Goal: Task Accomplishment & Management: Complete application form

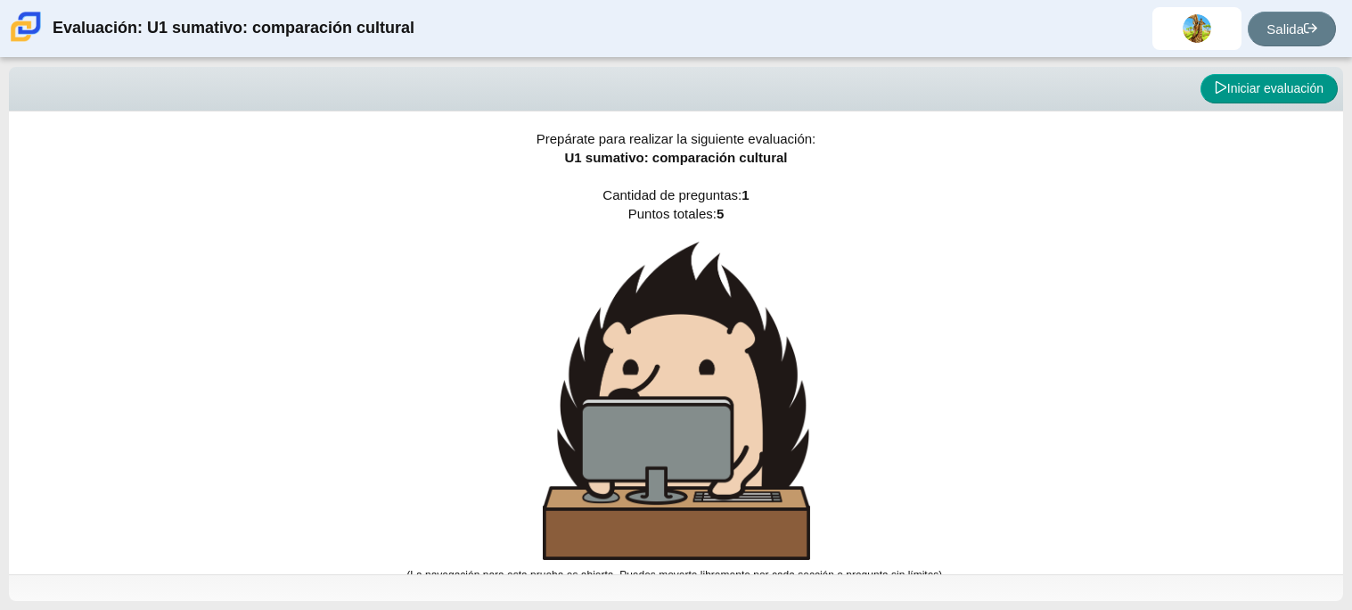
click at [766, 226] on div "Prepárate para realizar la siguiente evaluación: U1 sumativo: comparación cultu…" at bounding box center [676, 342] width 1334 height 463
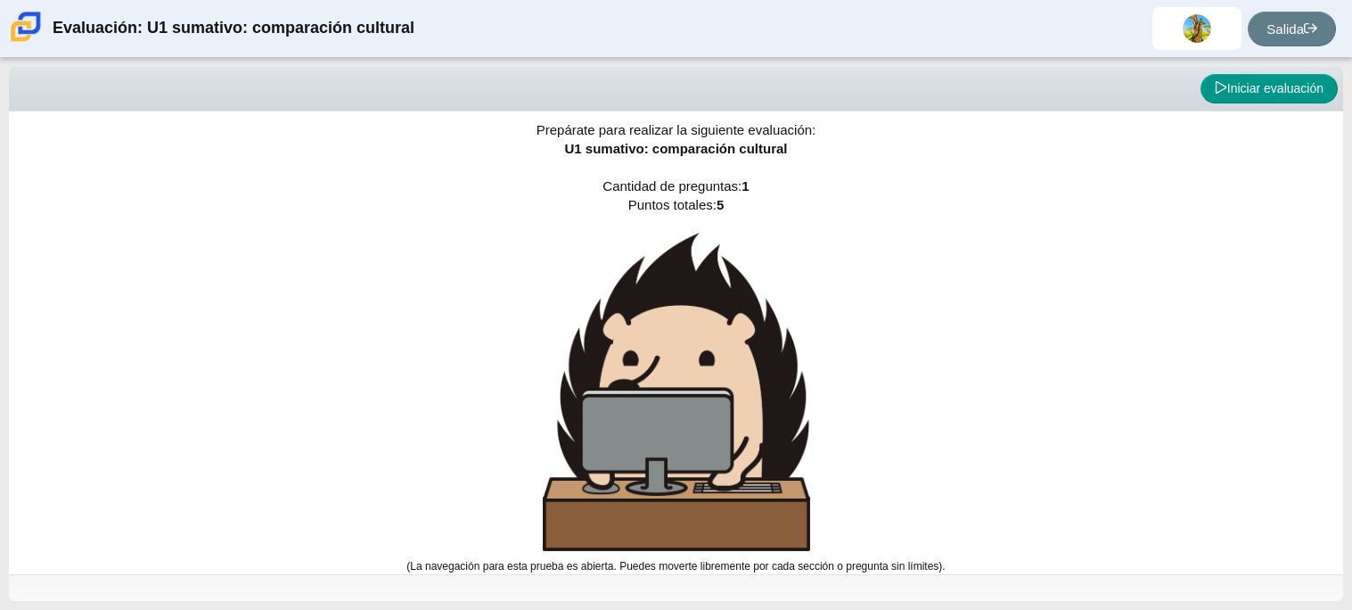
scroll to position [1, 0]
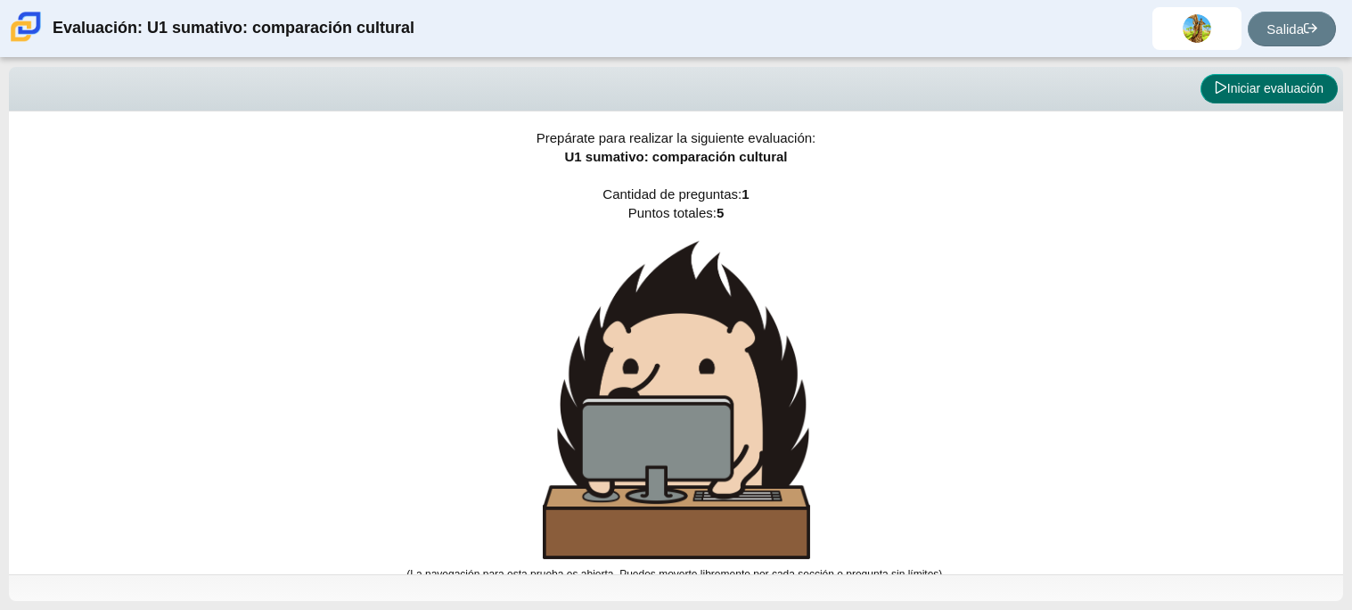
click at [1235, 84] on font "Iniciar evaluación" at bounding box center [1275, 88] width 96 height 14
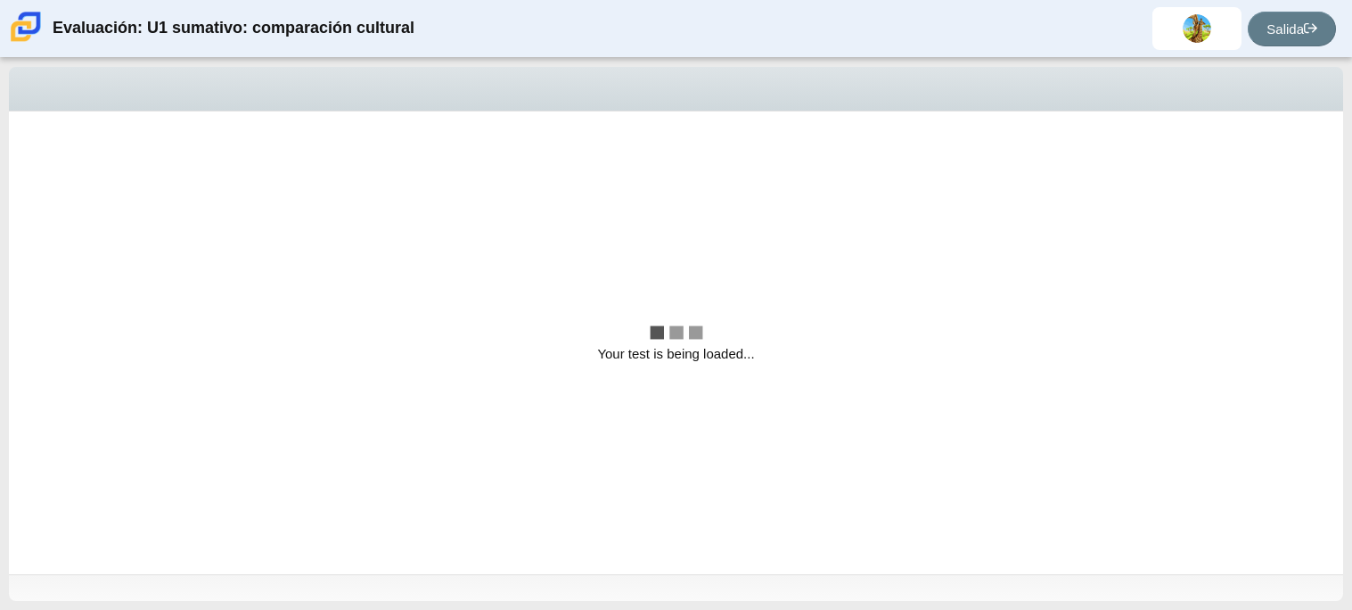
scroll to position [0, 0]
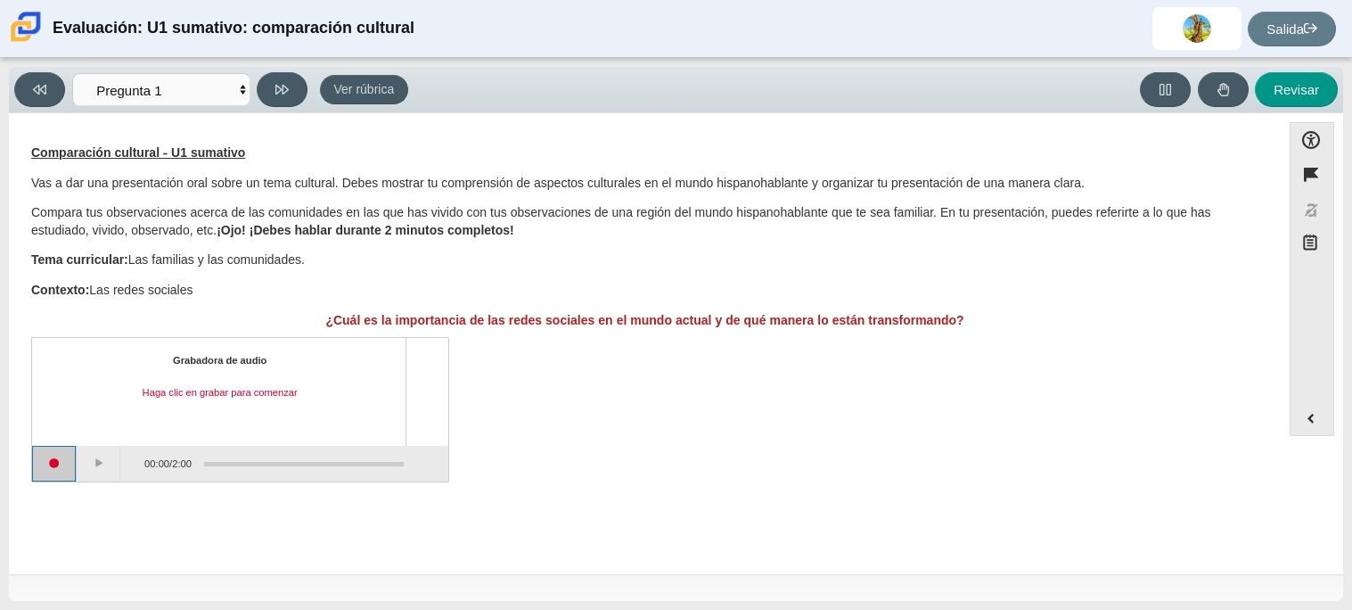
click at [47, 460] on button "Iniciar grabación" at bounding box center [54, 464] width 45 height 36
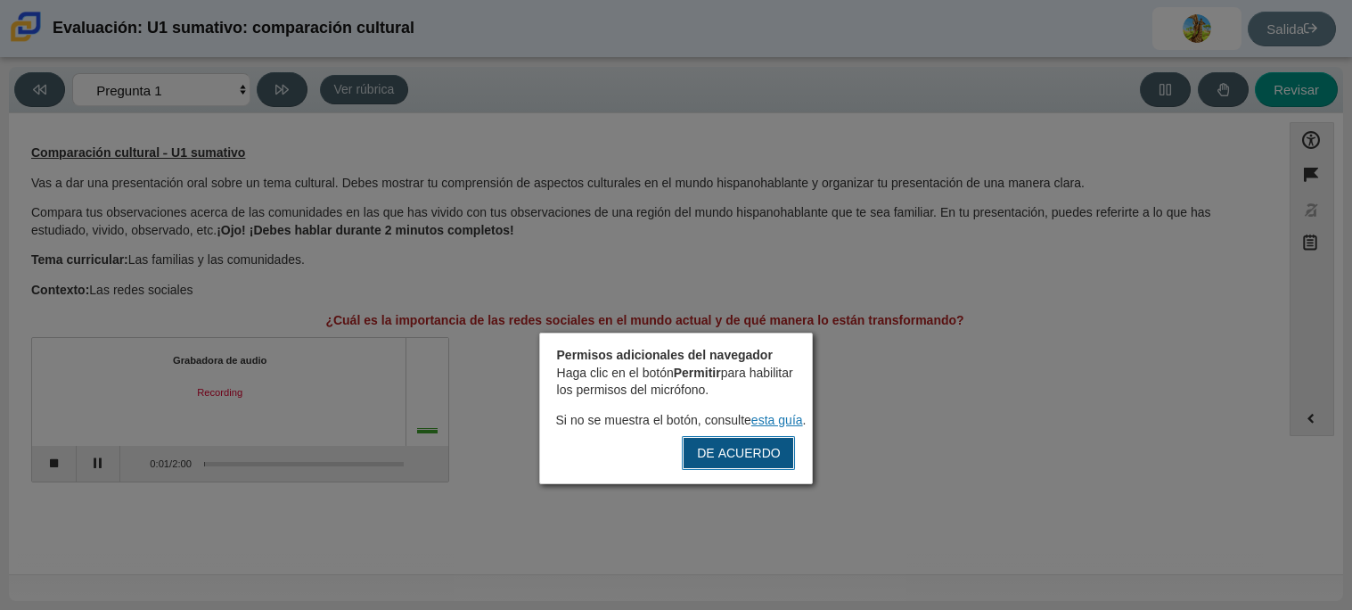
click at [715, 449] on font "DE ACUERDO" at bounding box center [738, 453] width 83 height 16
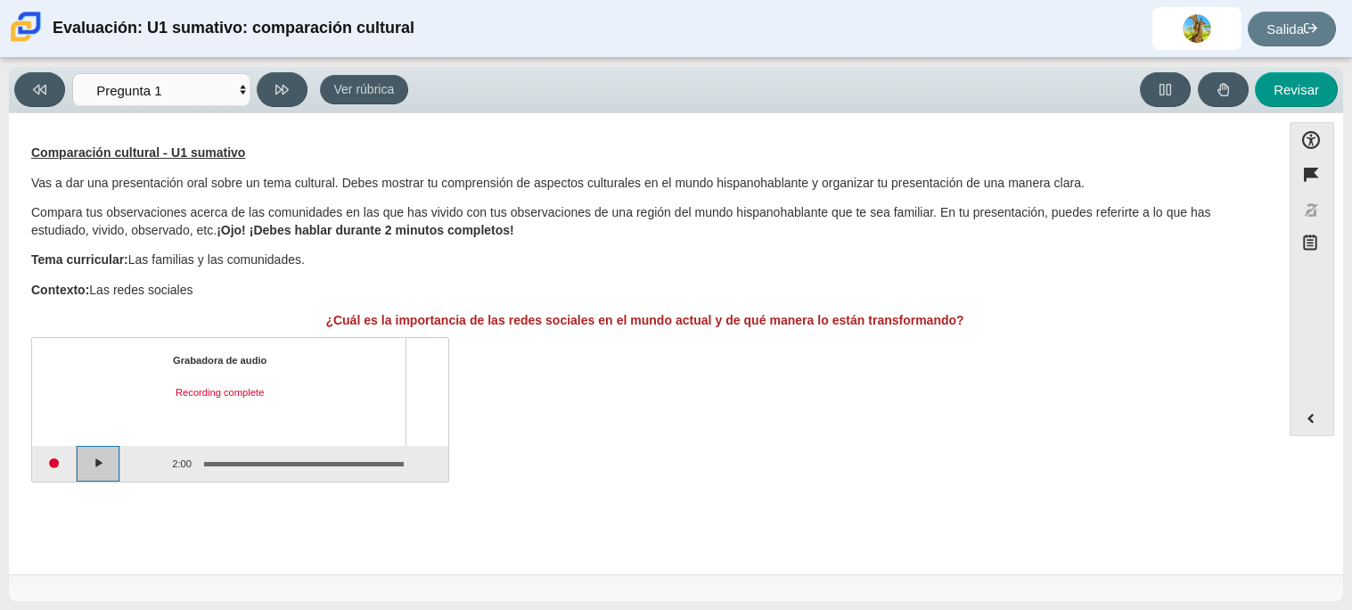
click at [90, 463] on button "Play" at bounding box center [99, 464] width 45 height 36
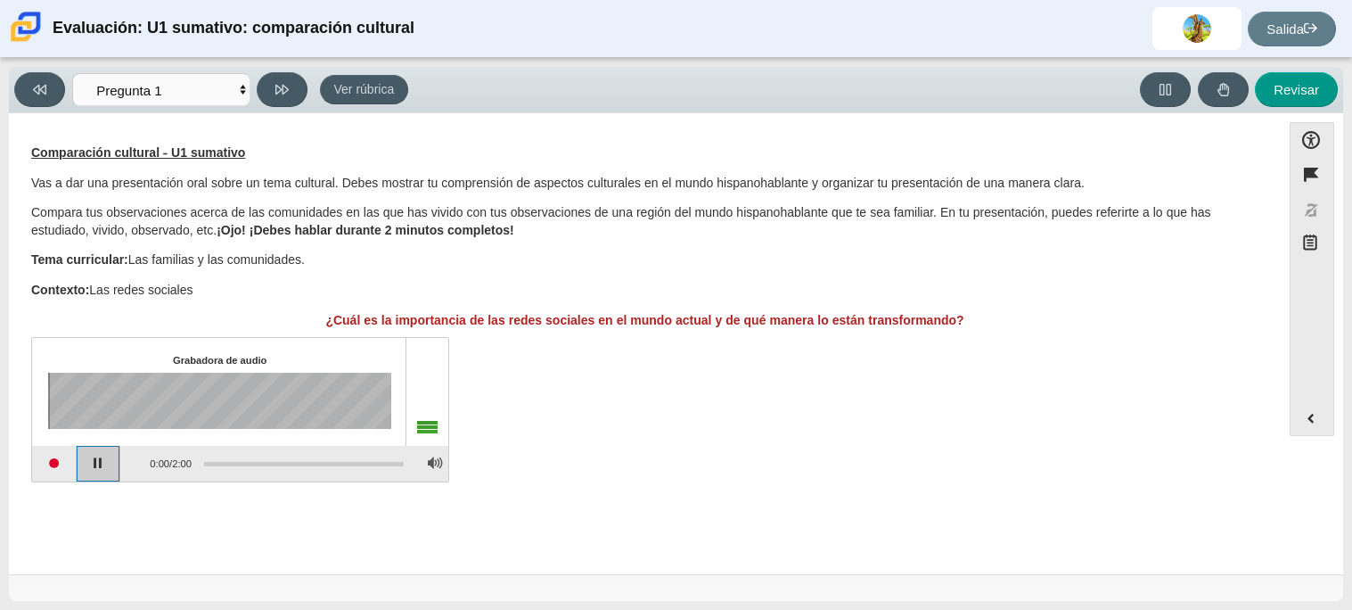
click at [94, 462] on button "Pause playback" at bounding box center [99, 464] width 45 height 36
click at [51, 466] on button "Start recording" at bounding box center [54, 464] width 45 height 36
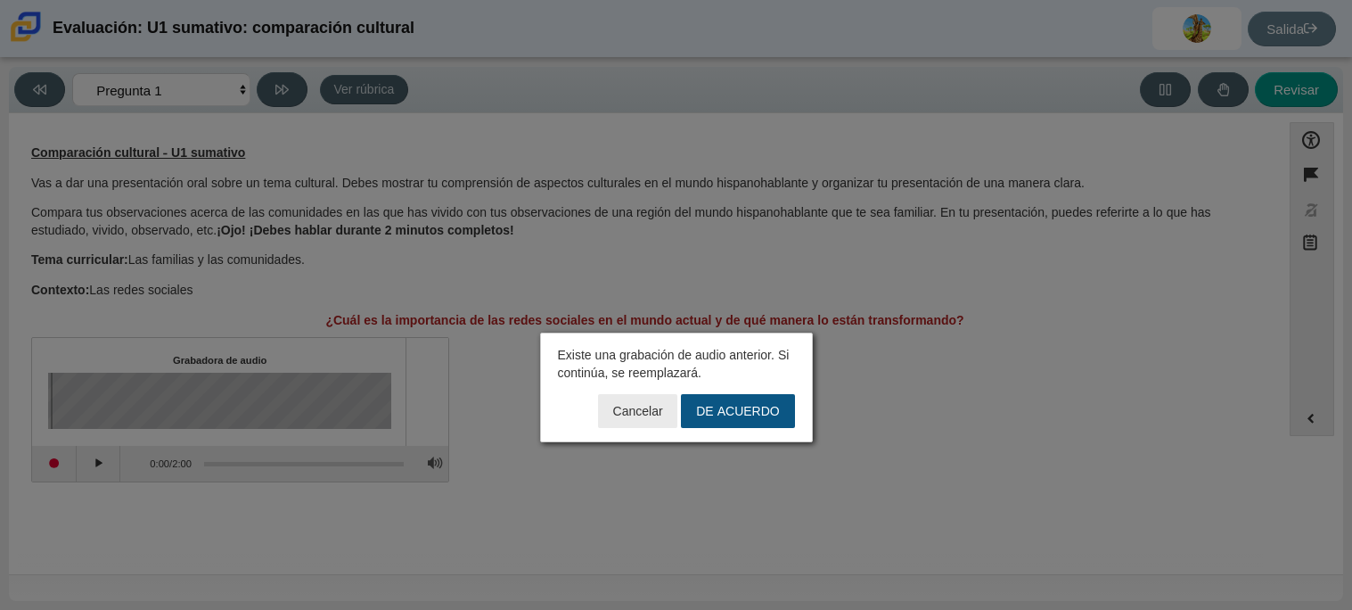
click at [715, 416] on font "DE ACUERDO" at bounding box center [737, 411] width 83 height 16
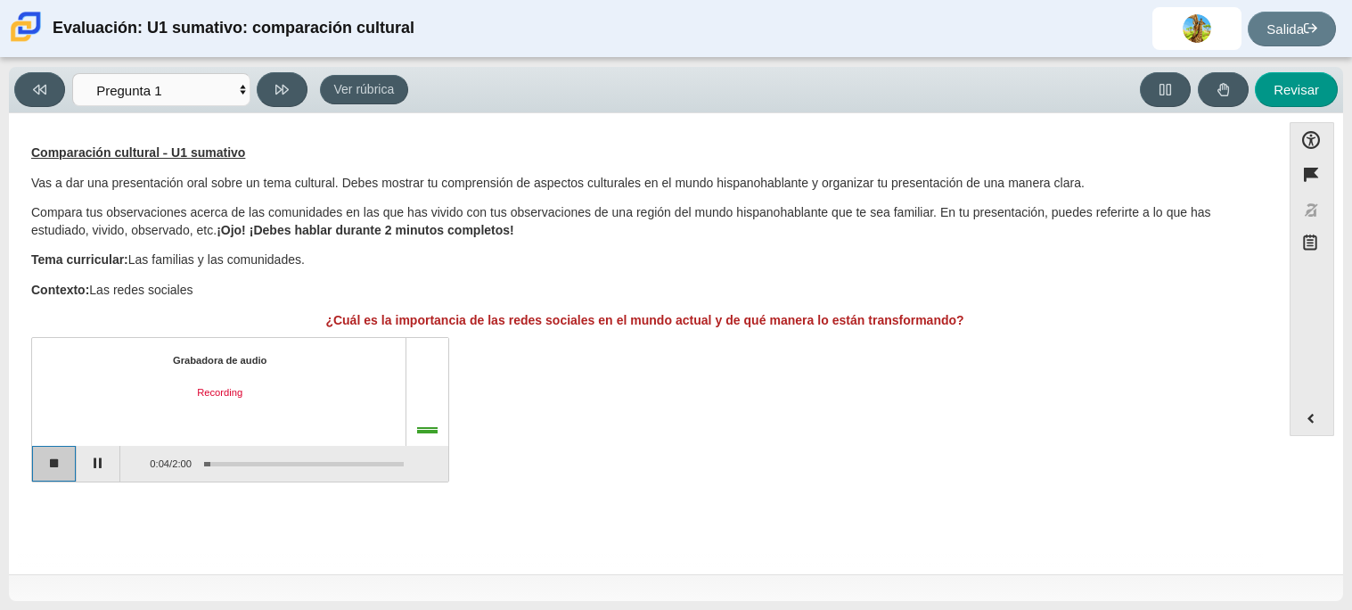
click at [66, 461] on button "Stop recording" at bounding box center [54, 464] width 45 height 36
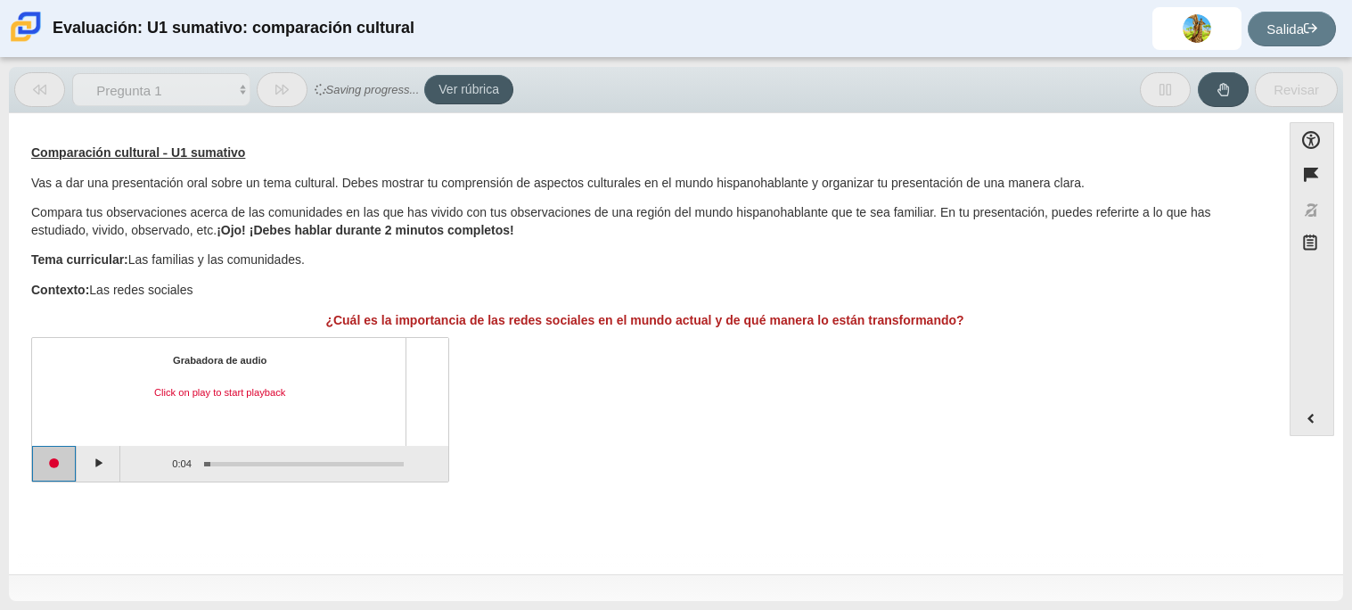
click at [65, 462] on button "Start recording" at bounding box center [54, 464] width 45 height 36
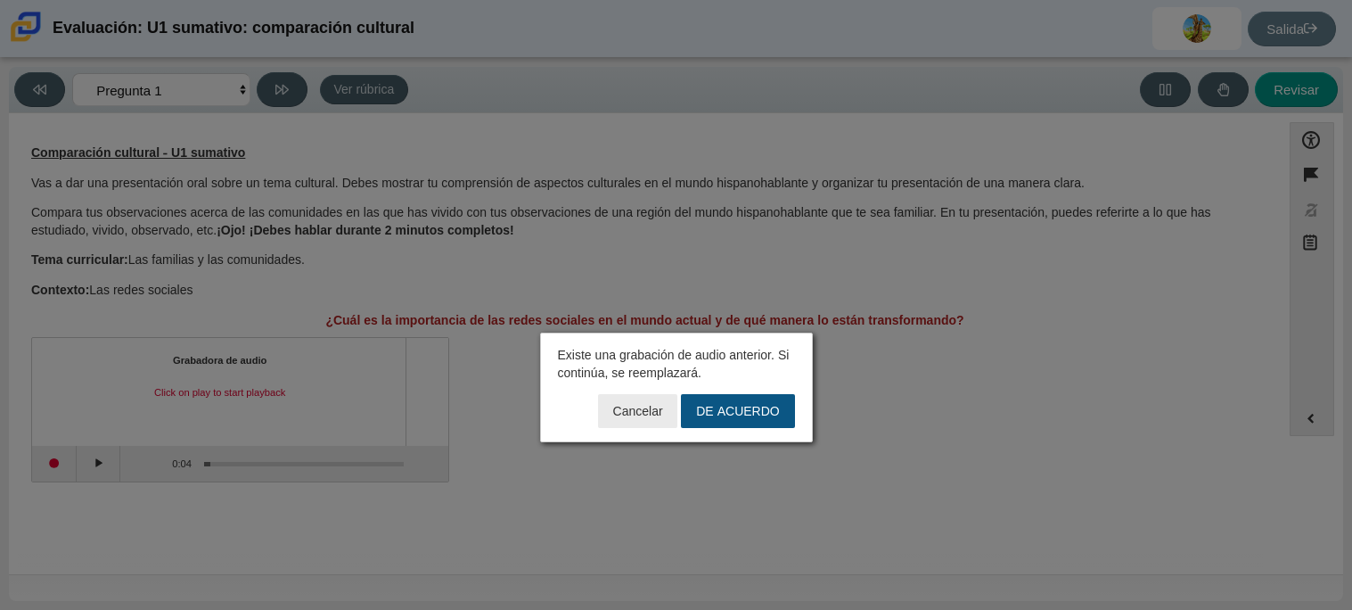
click at [783, 406] on button "DE ACUERDO" at bounding box center [737, 411] width 113 height 34
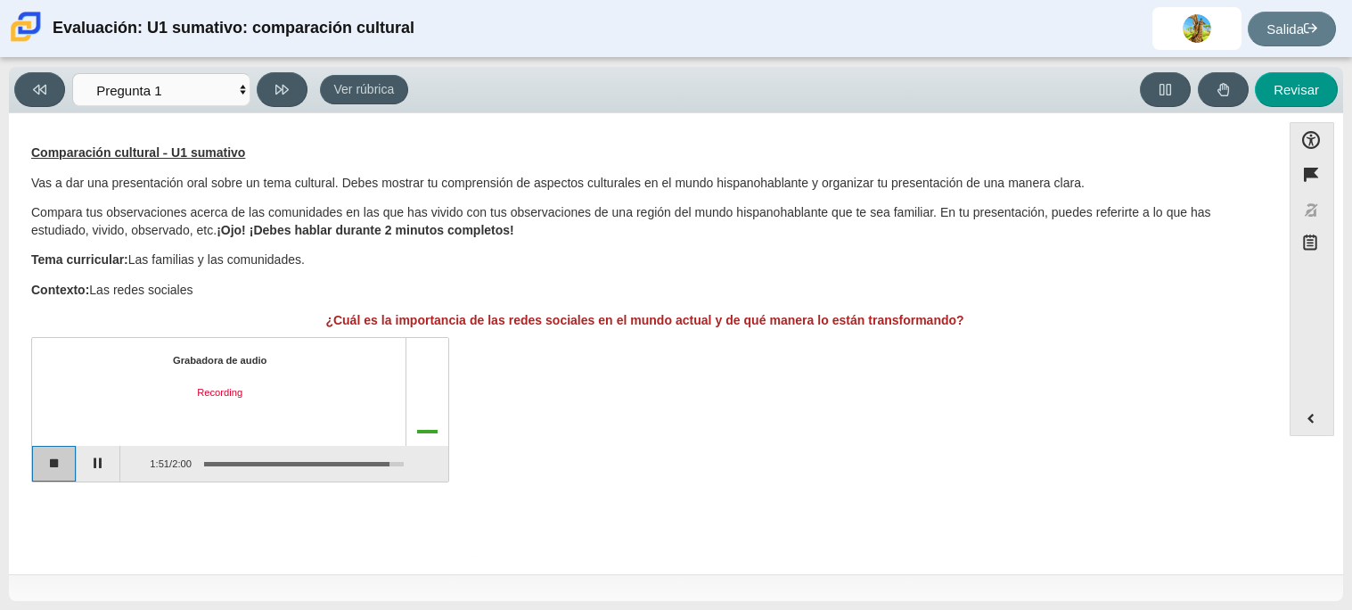
click at [58, 455] on button "Stop recording" at bounding box center [54, 464] width 45 height 36
click at [54, 466] on button "Start recording" at bounding box center [54, 464] width 45 height 36
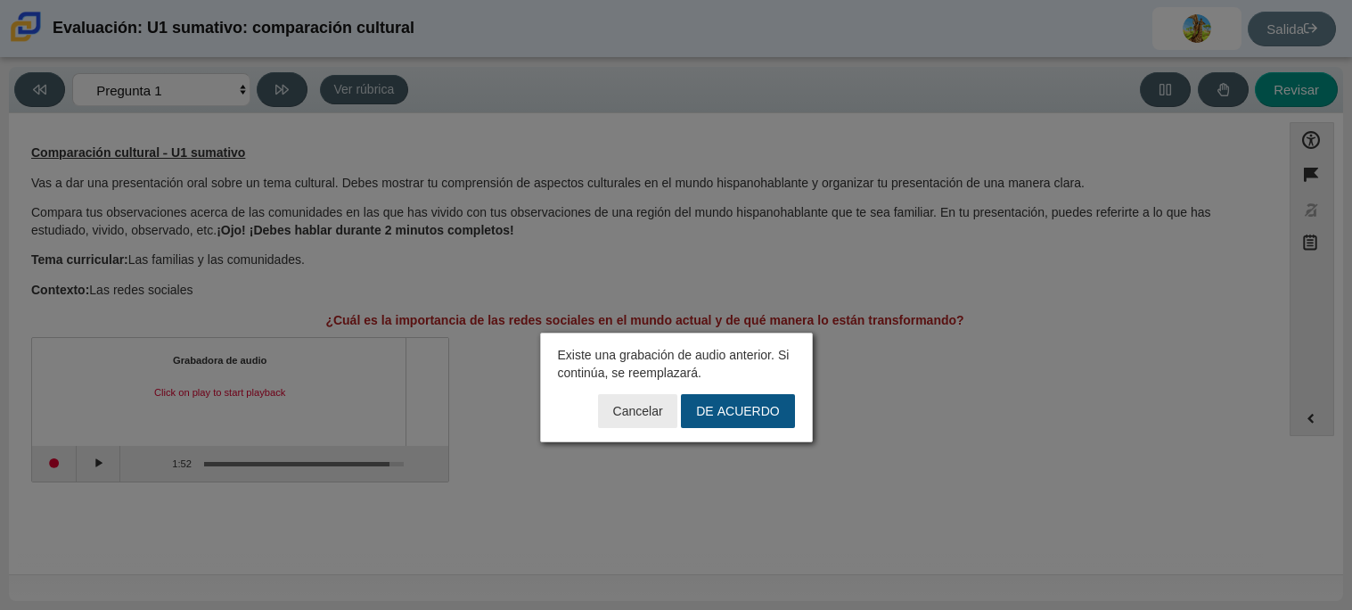
click at [761, 408] on font "DE ACUERDO" at bounding box center [737, 411] width 83 height 16
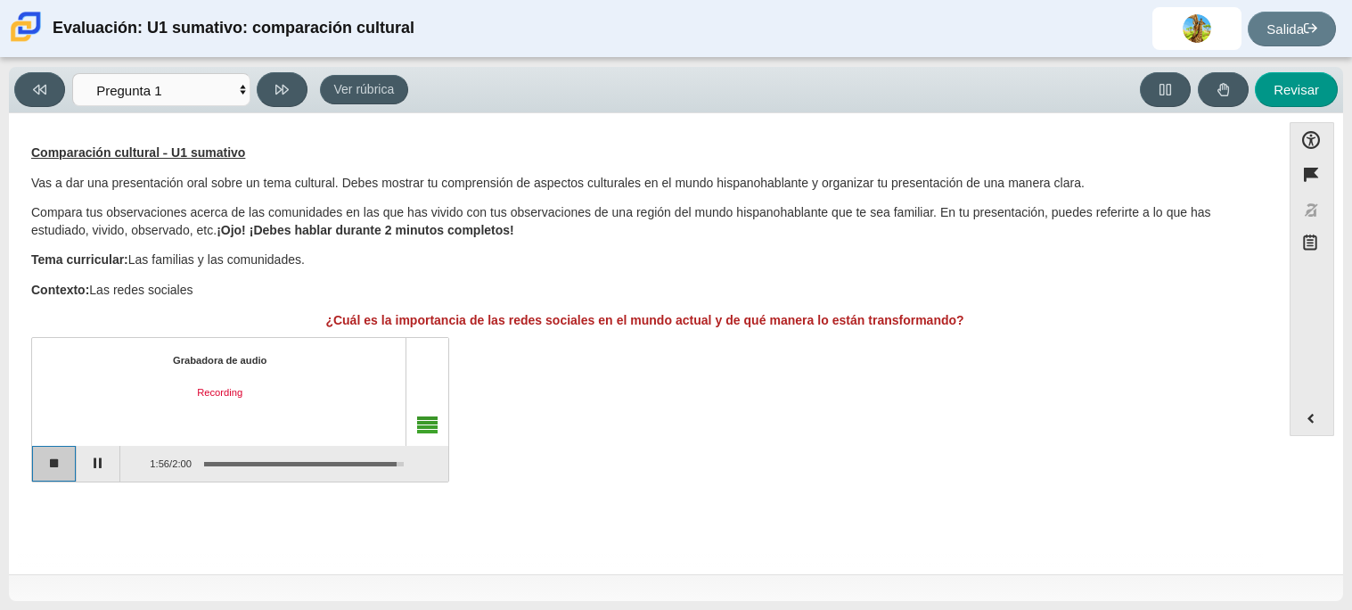
click at [53, 463] on button "Stop recording" at bounding box center [54, 464] width 45 height 36
click at [63, 460] on button "Start recording" at bounding box center [54, 464] width 45 height 36
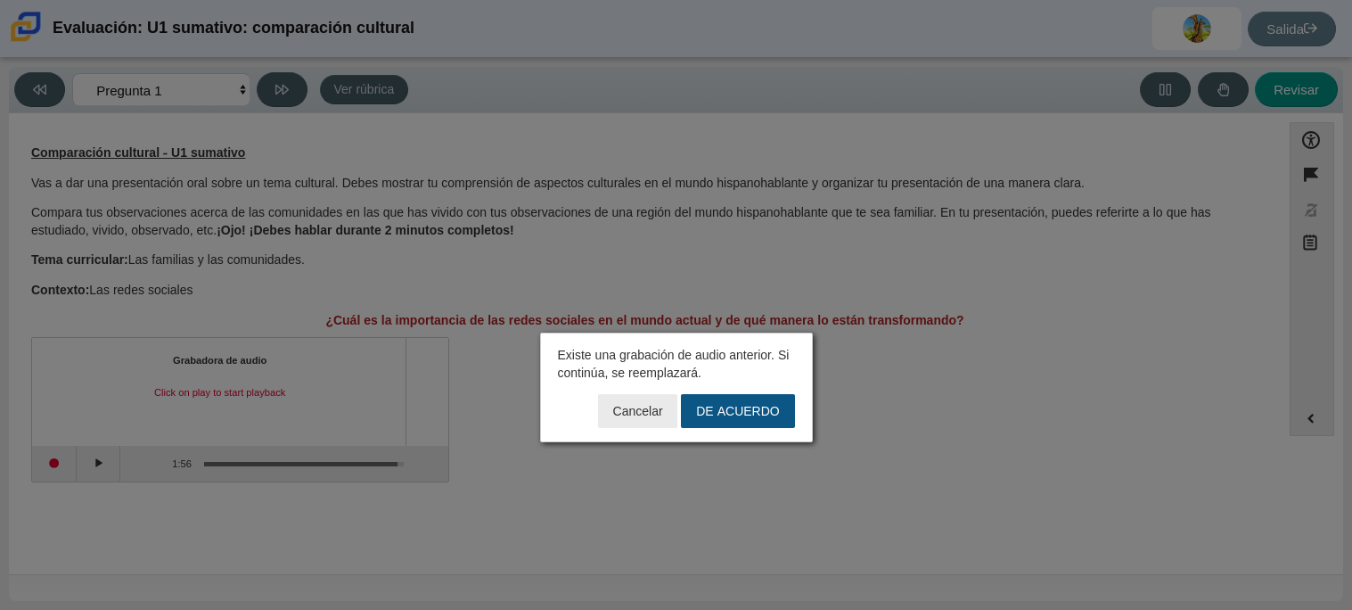
click at [726, 398] on button "DE ACUERDO" at bounding box center [737, 411] width 113 height 34
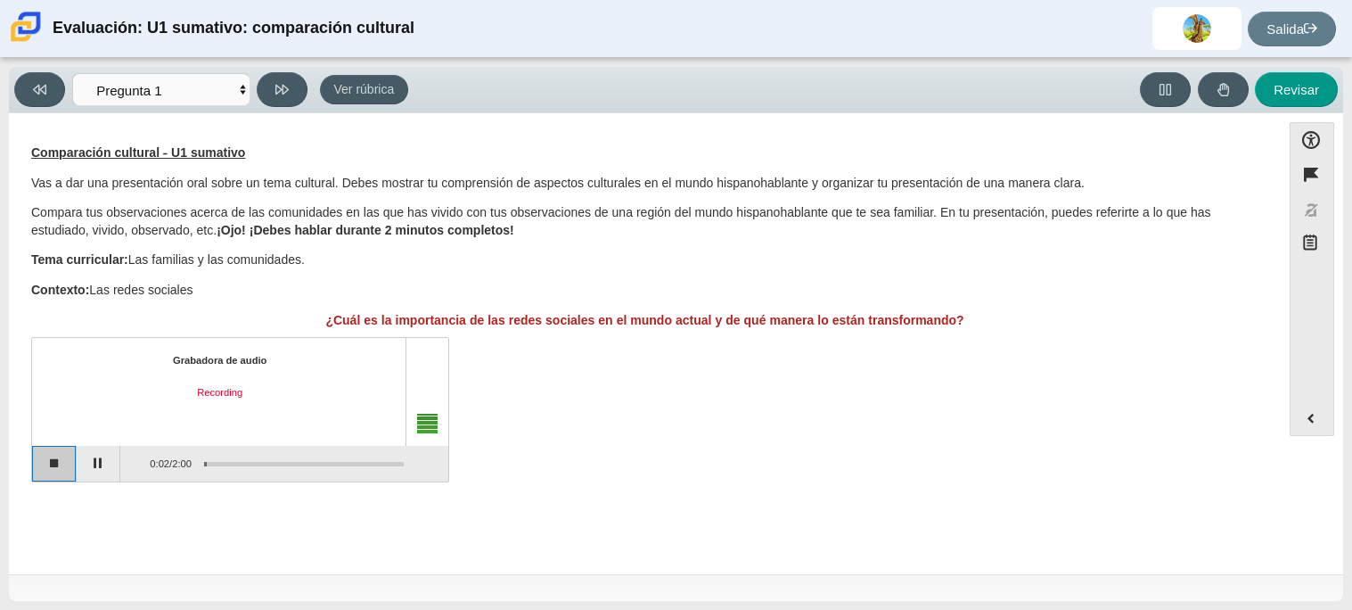
click at [51, 472] on button "Stop recording" at bounding box center [54, 464] width 45 height 36
click at [51, 472] on button "Start recording" at bounding box center [54, 464] width 45 height 36
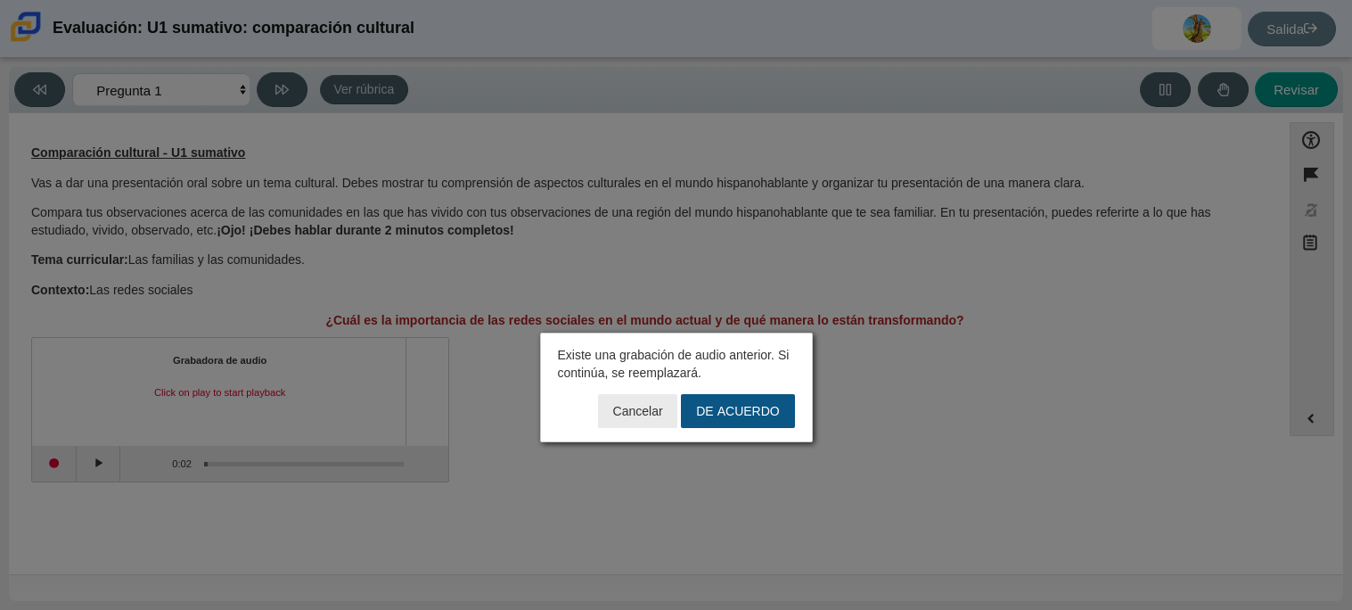
click at [712, 420] on button "DE ACUERDO" at bounding box center [737, 411] width 113 height 34
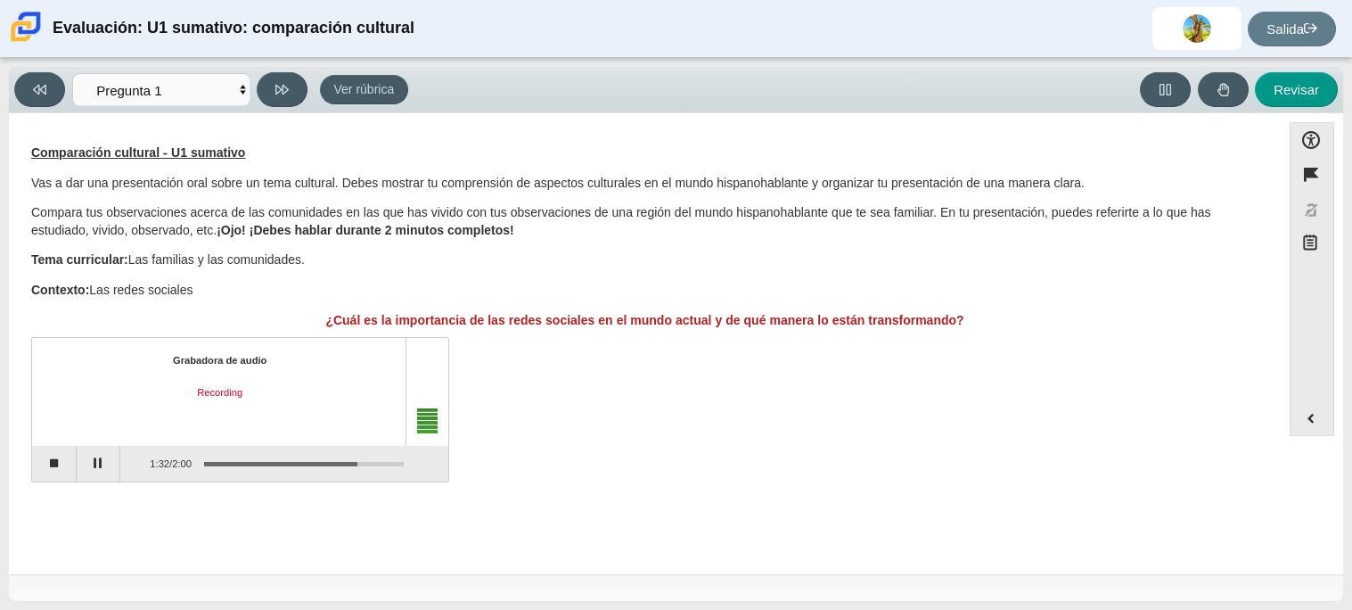
click at [750, 479] on div "Grabadora de audio Recording 1:32 / 2:00" at bounding box center [644, 411] width 1227 height 140
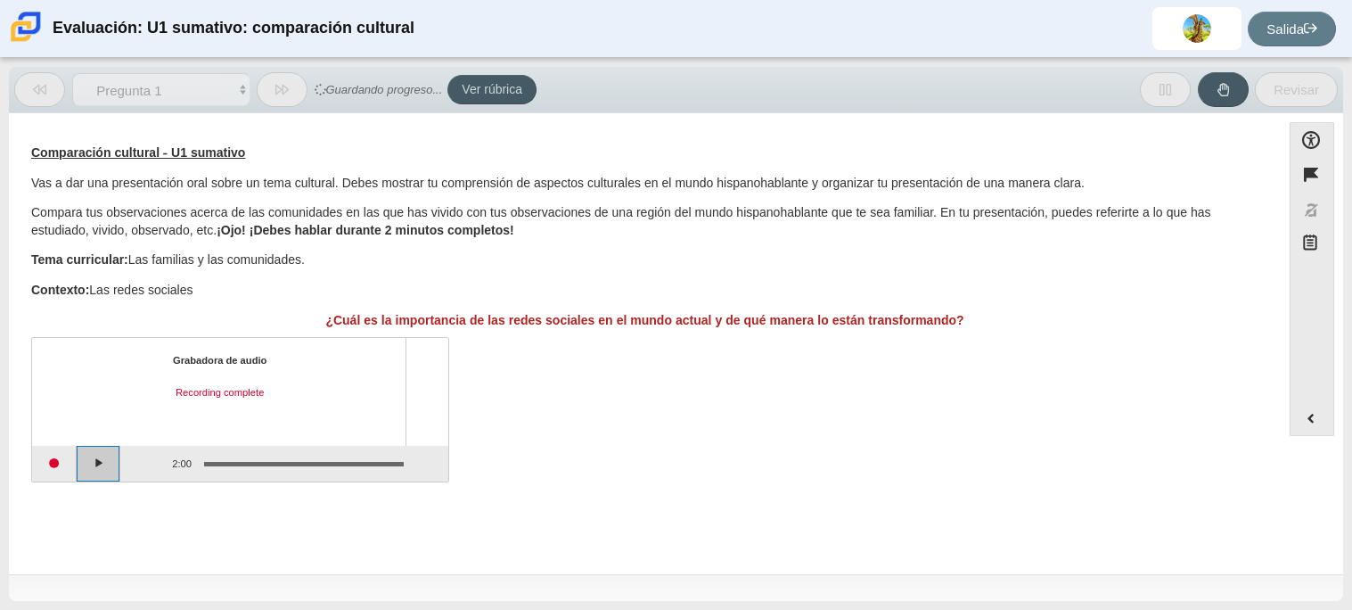
click at [102, 467] on button "Play" at bounding box center [99, 464] width 45 height 36
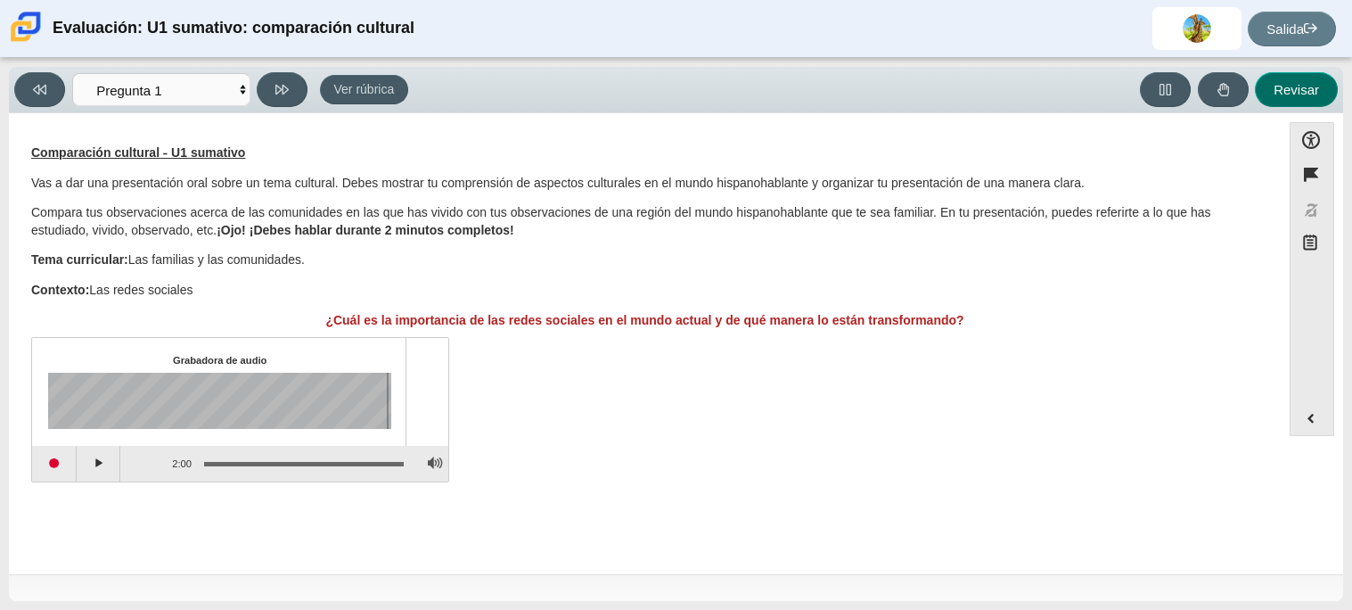
click at [1283, 82] on font "Revisar" at bounding box center [1296, 89] width 45 height 15
select select "review"
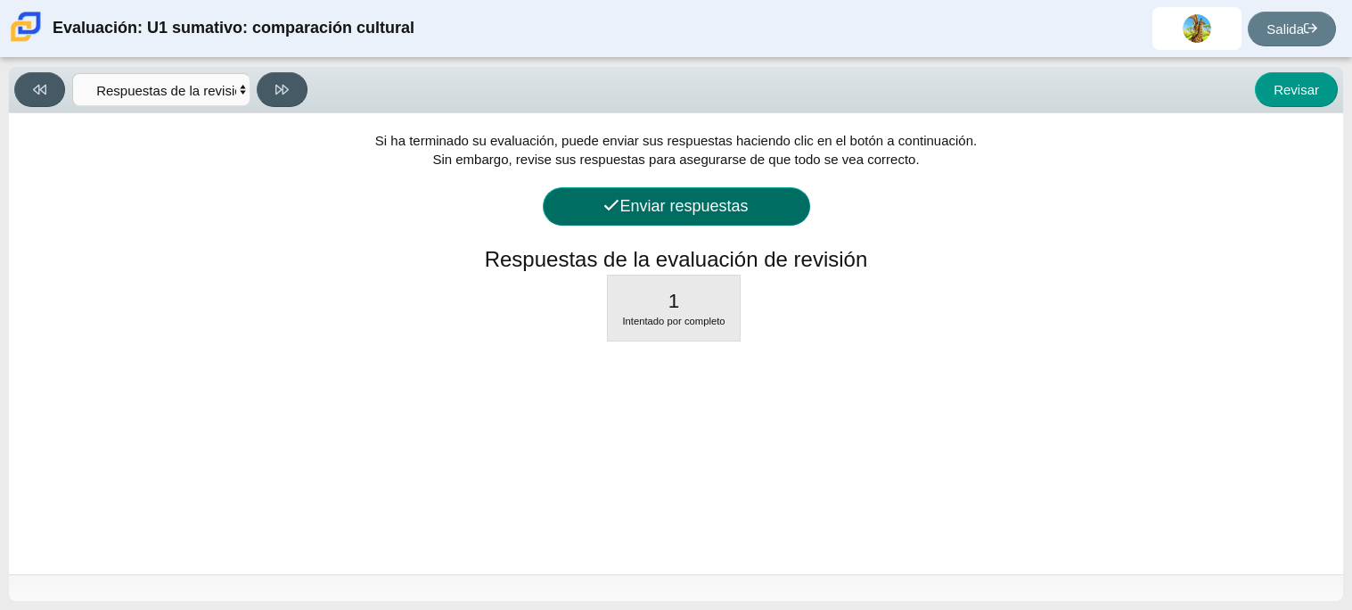
click at [730, 213] on font "Enviar respuestas" at bounding box center [683, 206] width 128 height 18
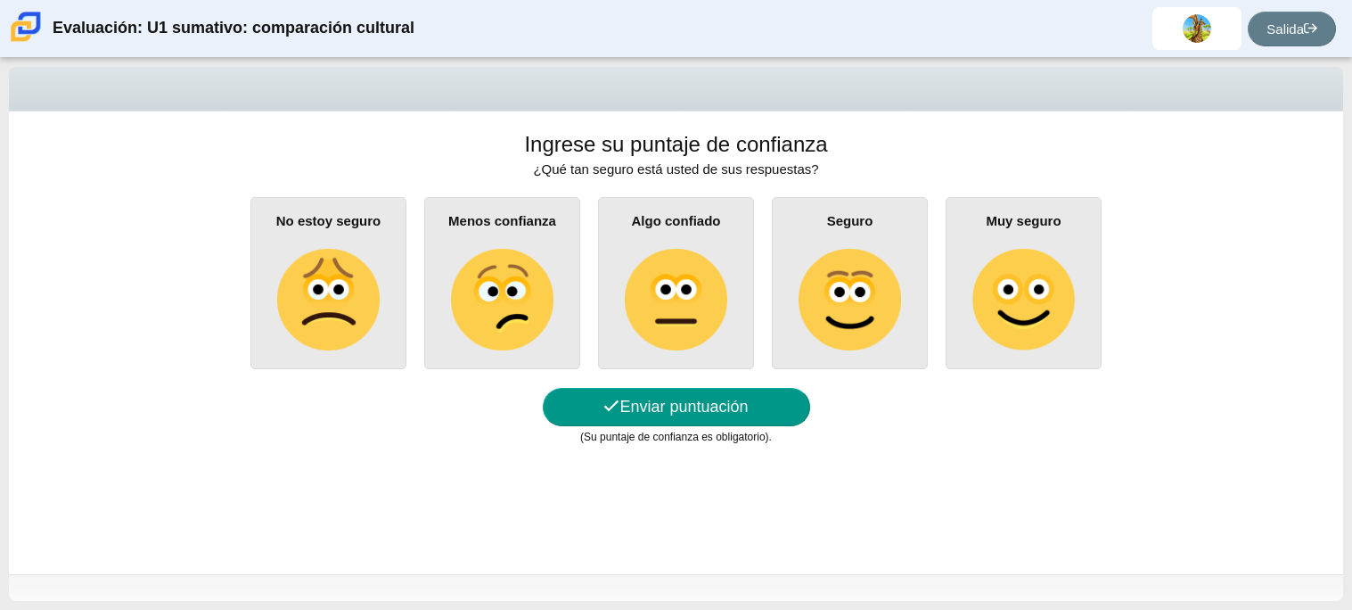
click at [1048, 244] on div "Muy seguro" at bounding box center [1024, 283] width 156 height 172
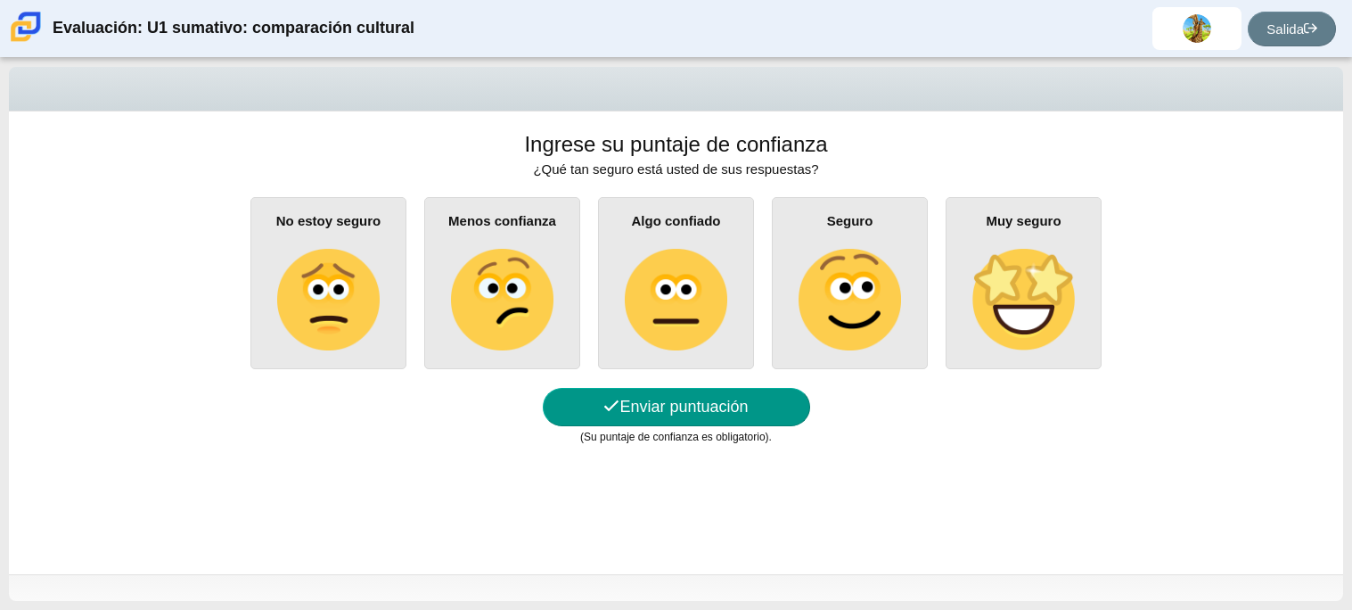
click at [0, 0] on input "Muy seguro" at bounding box center [0, 0] width 0 height 0
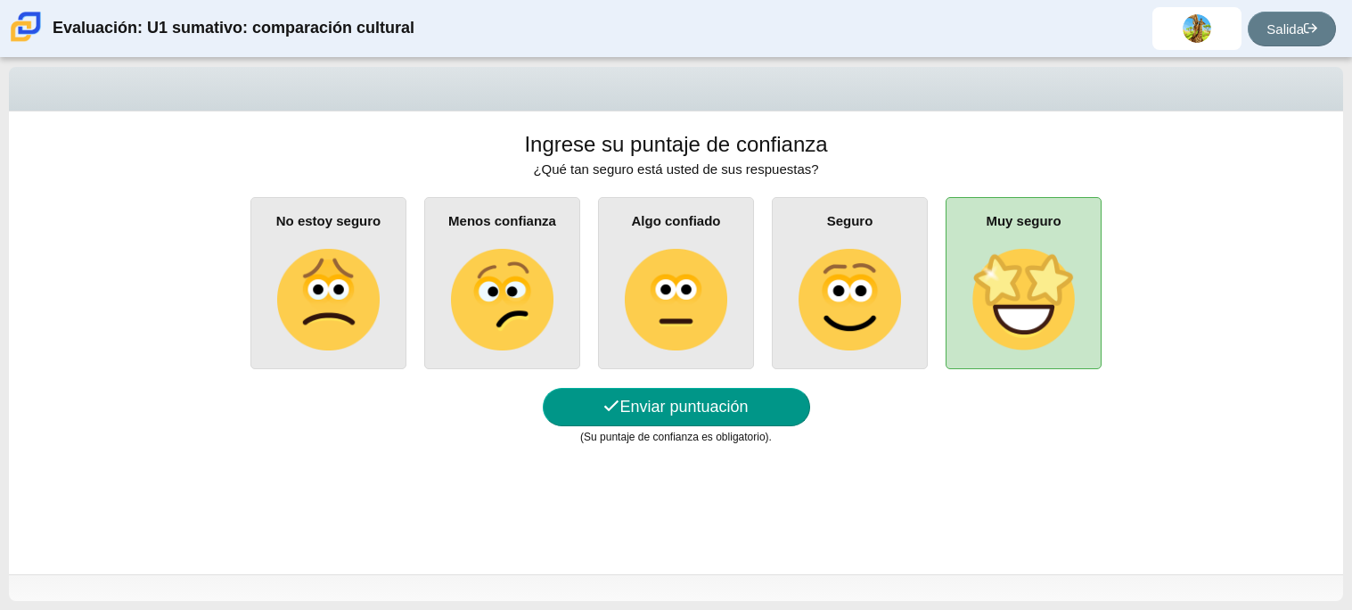
click at [993, 307] on img at bounding box center [1023, 300] width 102 height 102
click at [0, 0] on input "Muy seguro" at bounding box center [0, 0] width 0 height 0
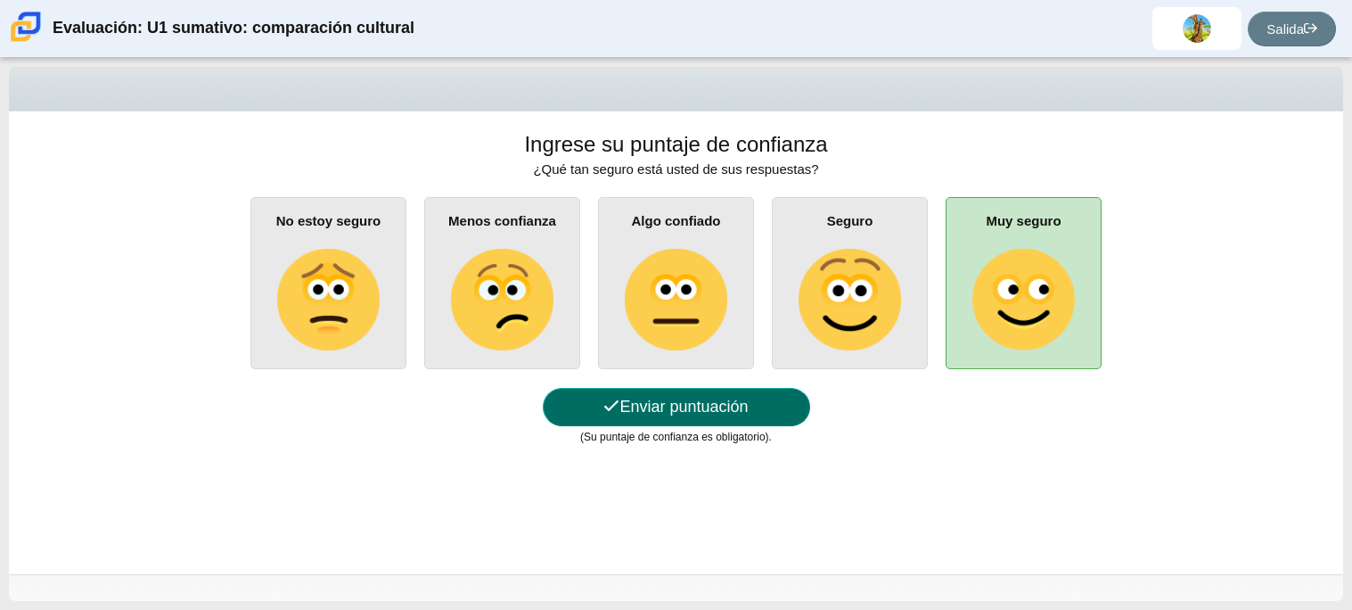
click at [717, 403] on font "Enviar puntuación" at bounding box center [683, 407] width 128 height 18
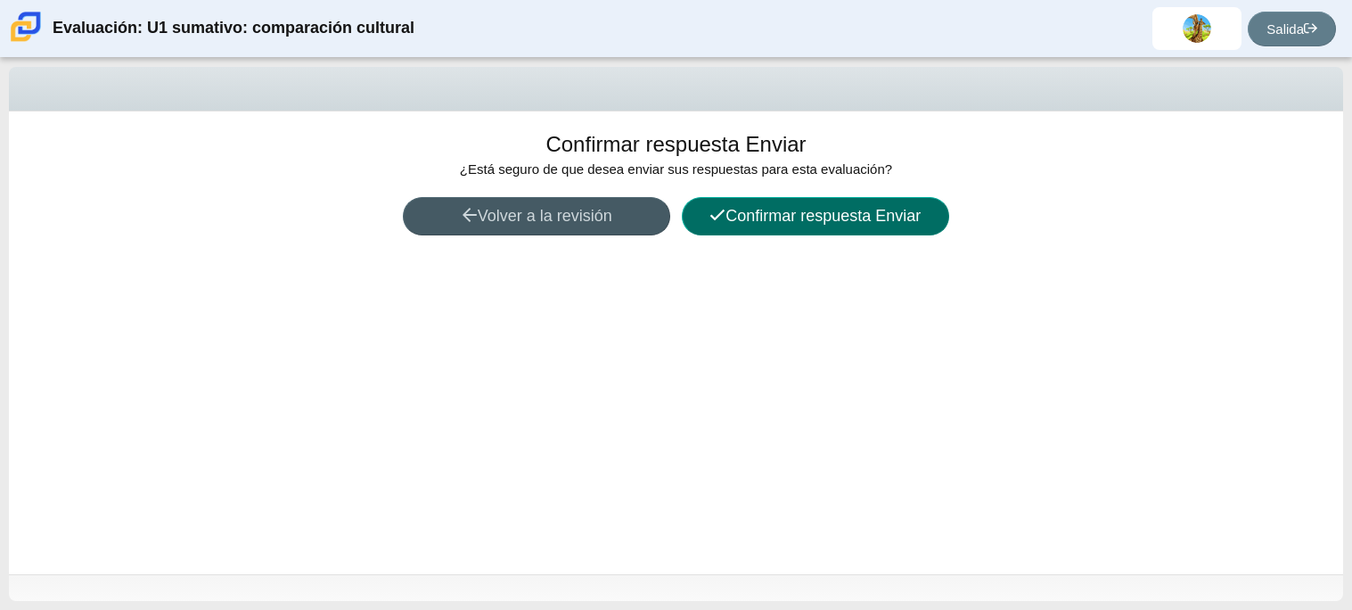
click at [811, 225] on button "Confirmar respuesta Enviar" at bounding box center [815, 216] width 267 height 38
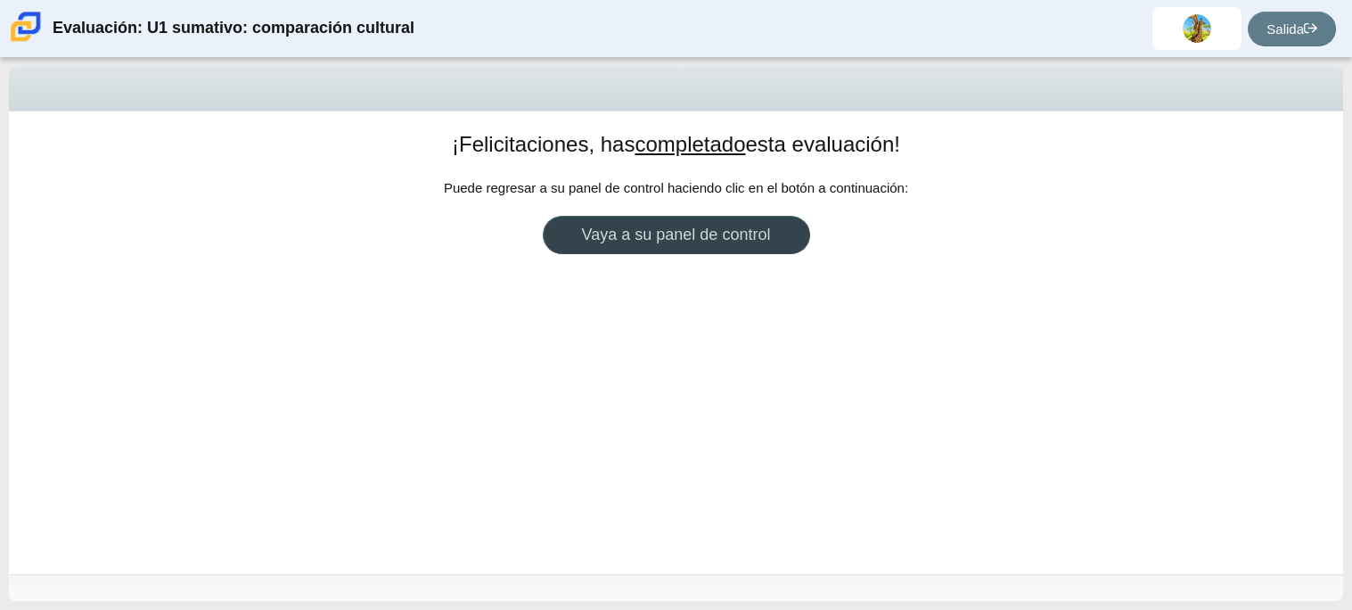
click at [693, 235] on font "Vaya a su panel de control" at bounding box center [676, 234] width 189 height 18
